Goal: Information Seeking & Learning: Learn about a topic

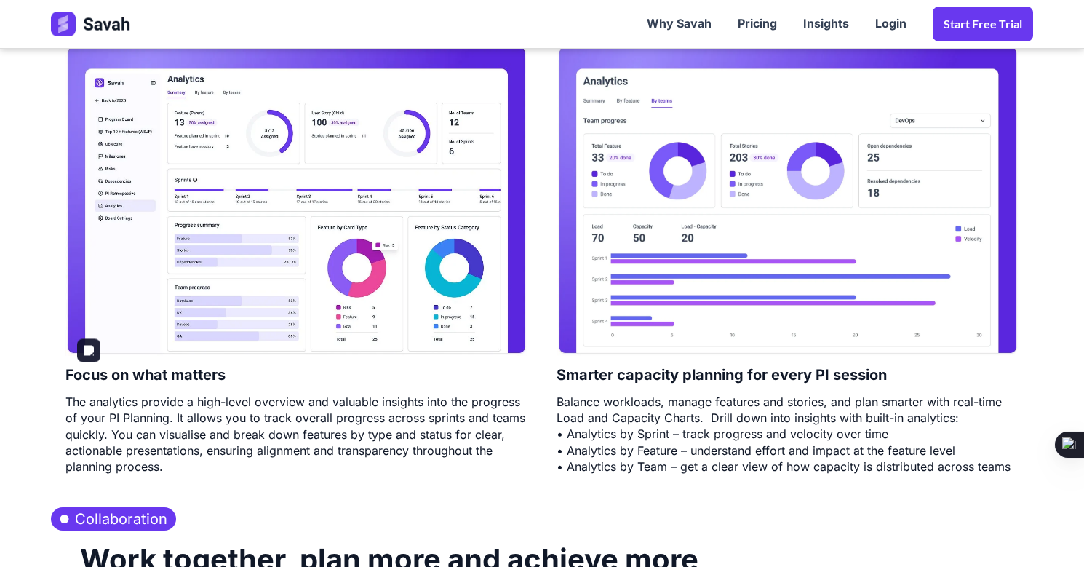
scroll to position [2182, 0]
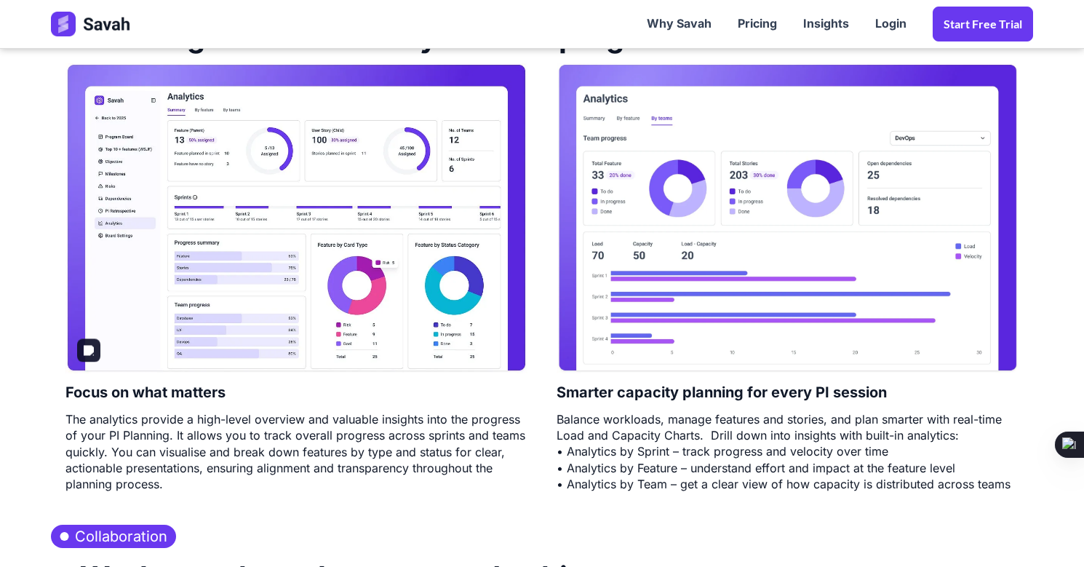
click at [408, 247] on img at bounding box center [296, 217] width 462 height 309
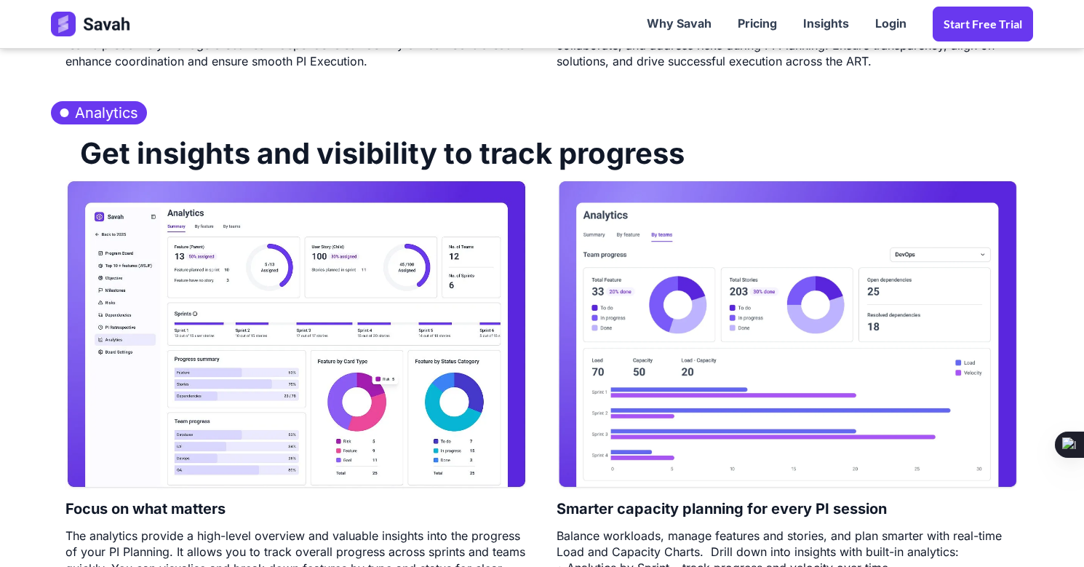
scroll to position [1964, 0]
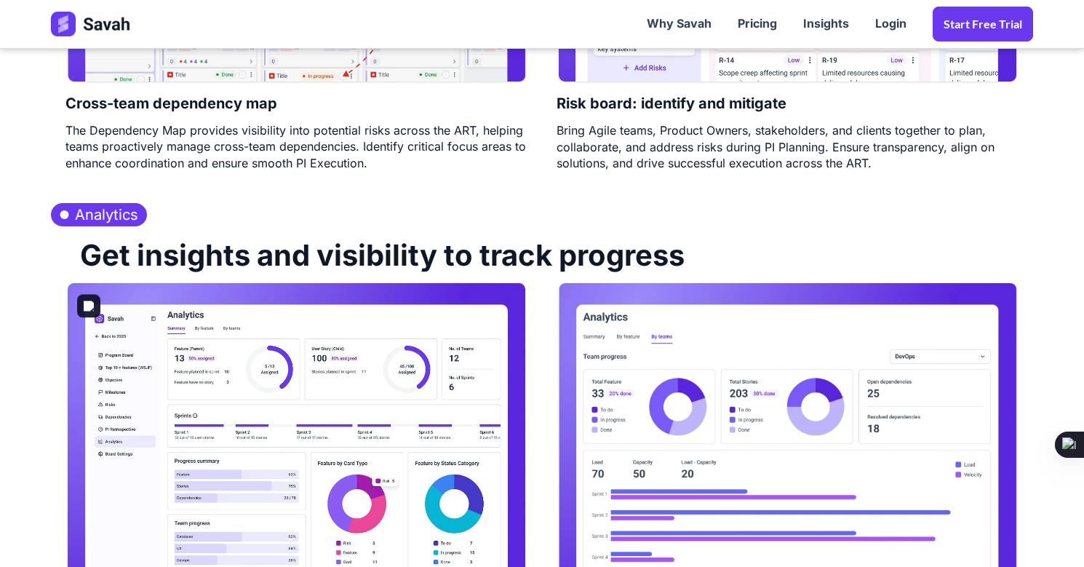
click at [105, 304] on img at bounding box center [296, 435] width 462 height 309
click at [217, 280] on h2 "Get insights and visibility to track progress" at bounding box center [374, 253] width 619 height 55
click at [244, 336] on img at bounding box center [296, 435] width 462 height 309
click at [77, 217] on h3 "Analytics" at bounding box center [99, 214] width 96 height 23
click at [540, 242] on h2 "Get insights and visibility to track progress" at bounding box center [374, 253] width 619 height 55
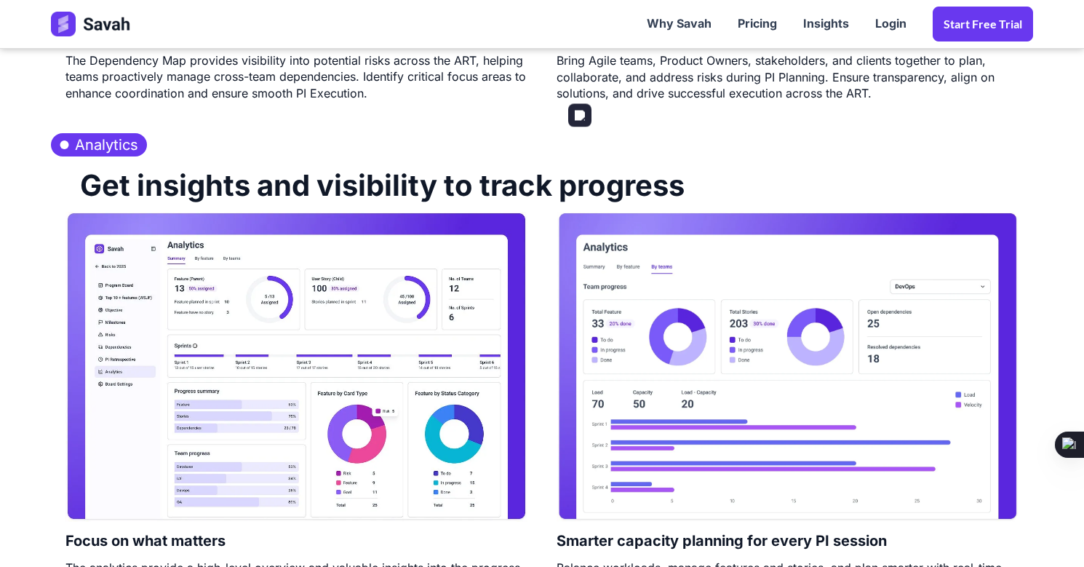
scroll to position [2327, 0]
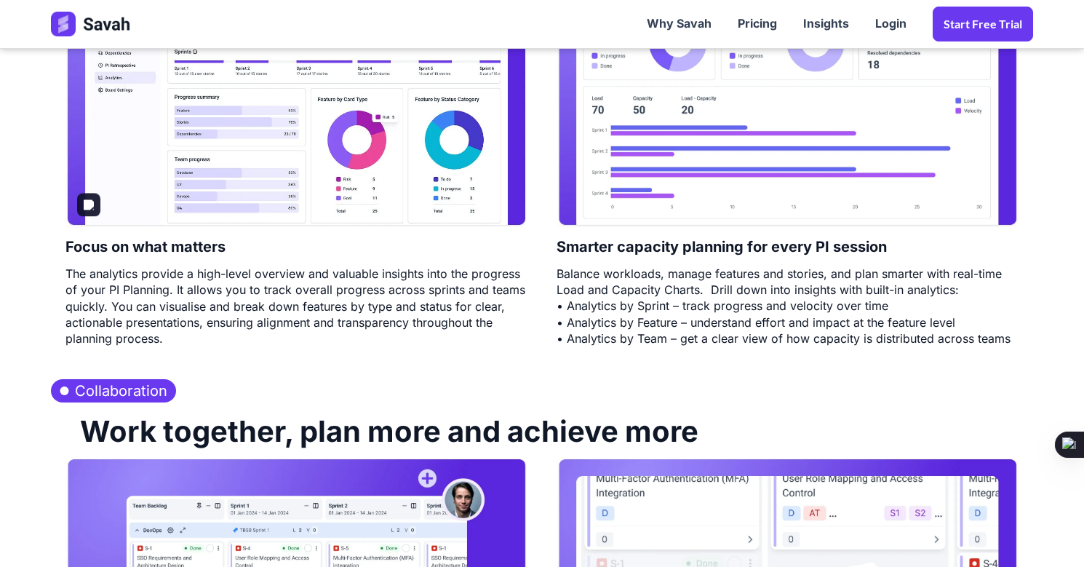
click at [370, 218] on img at bounding box center [296, 72] width 462 height 309
click at [293, 321] on div "The analytics provide a high-level overview and valuable insights into the prog…" at bounding box center [296, 305] width 462 height 81
click at [253, 163] on img at bounding box center [296, 72] width 462 height 309
click at [252, 159] on img at bounding box center [296, 72] width 462 height 309
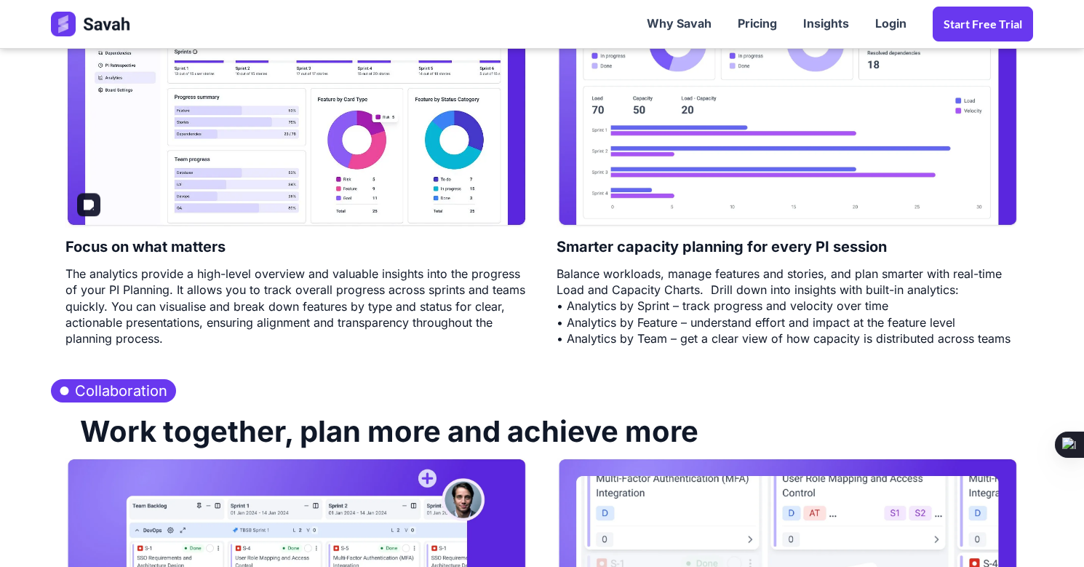
click at [252, 159] on img at bounding box center [296, 72] width 462 height 309
click at [240, 290] on div "The analytics provide a high-level overview and valuable insights into the prog…" at bounding box center [296, 305] width 462 height 81
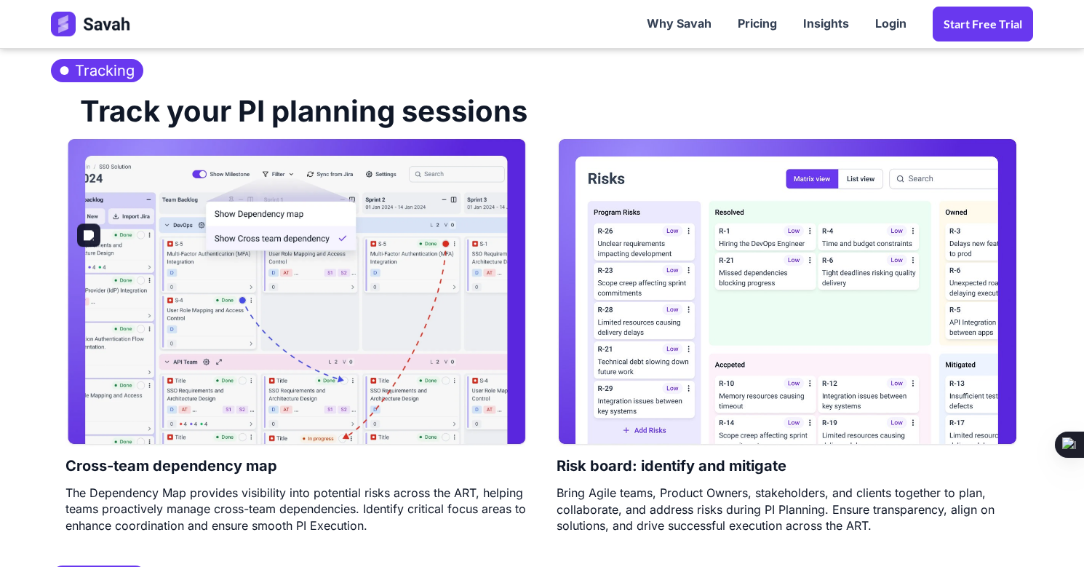
scroll to position [1527, 0]
